Goal: Information Seeking & Learning: Learn about a topic

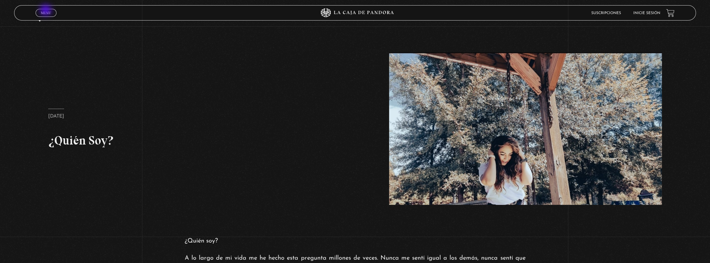
click at [46, 11] on span "Menu" at bounding box center [46, 13] width 10 height 4
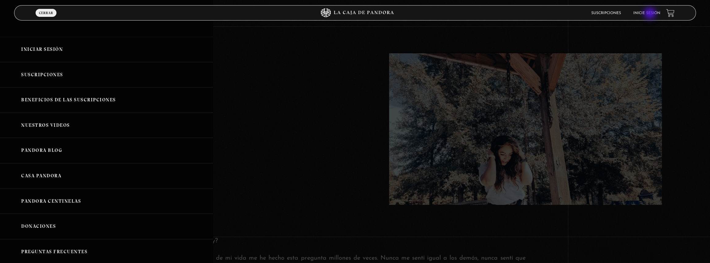
click at [352, 14] on link "Inicie sesión" at bounding box center [646, 13] width 27 height 4
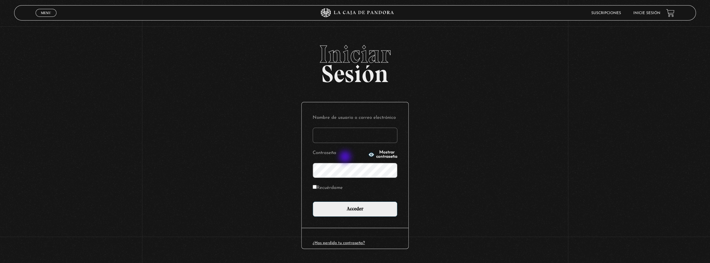
type input "lisbethfelixpaulino"
click at [333, 190] on label "Recuérdame" at bounding box center [328, 189] width 30 height 10
click at [317, 189] on input "Recuérdame" at bounding box center [315, 187] width 4 height 4
checkbox input "true"
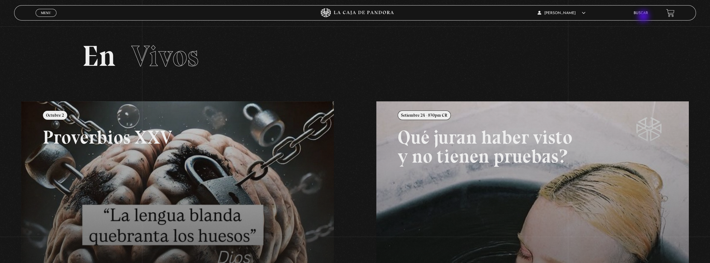
click at [644, 17] on li "Buscar" at bounding box center [640, 13] width 14 height 10
click at [644, 14] on link "Buscar" at bounding box center [640, 13] width 14 height 4
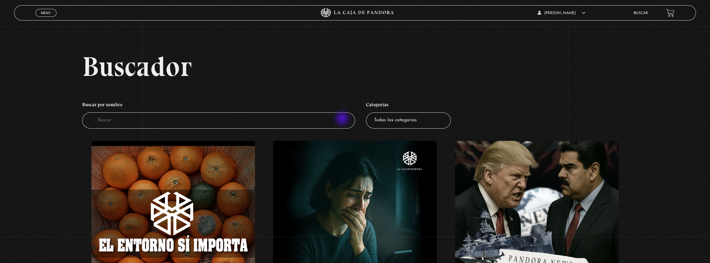
click at [329, 119] on input "Buscador" at bounding box center [218, 121] width 273 height 16
type input "33"
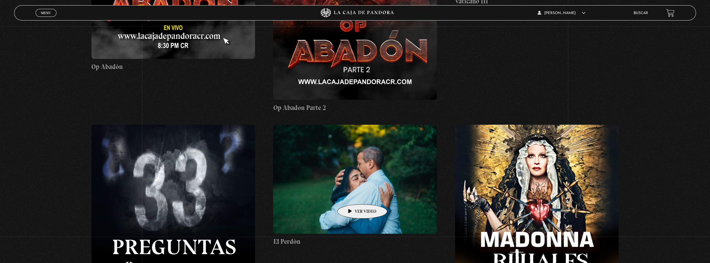
scroll to position [669, 0]
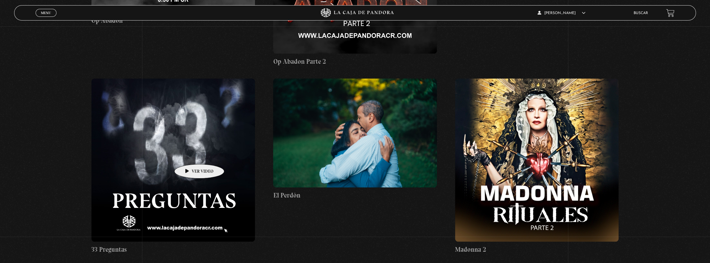
click at [190, 155] on figure at bounding box center [172, 160] width 163 height 163
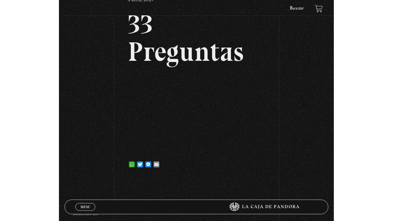
scroll to position [54, 0]
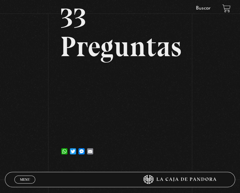
drag, startPoint x: 317, startPoint y: 0, endPoint x: 167, endPoint y: 158, distance: 218.1
click at [167, 158] on article "4 abril, 2023 33 Preguntas WhatsApp Twitter Messenger Email" at bounding box center [120, 71] width 120 height 175
click at [228, 138] on div "Volver 4 abril, 2023 33 Preguntas WhatsApp Twitter Messenger Email" at bounding box center [120, 65] width 240 height 201
click at [45, 153] on div "Volver 4 abril, 2023 33 Preguntas WhatsApp Twitter Messenger Email" at bounding box center [120, 65] width 240 height 201
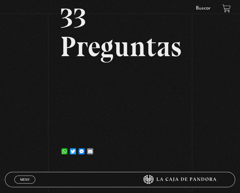
click at [26, 125] on div "Volver 4 abril, 2023 33 Preguntas WhatsApp Twitter Messenger Email" at bounding box center [120, 65] width 240 height 201
